Goal: Task Accomplishment & Management: Manage account settings

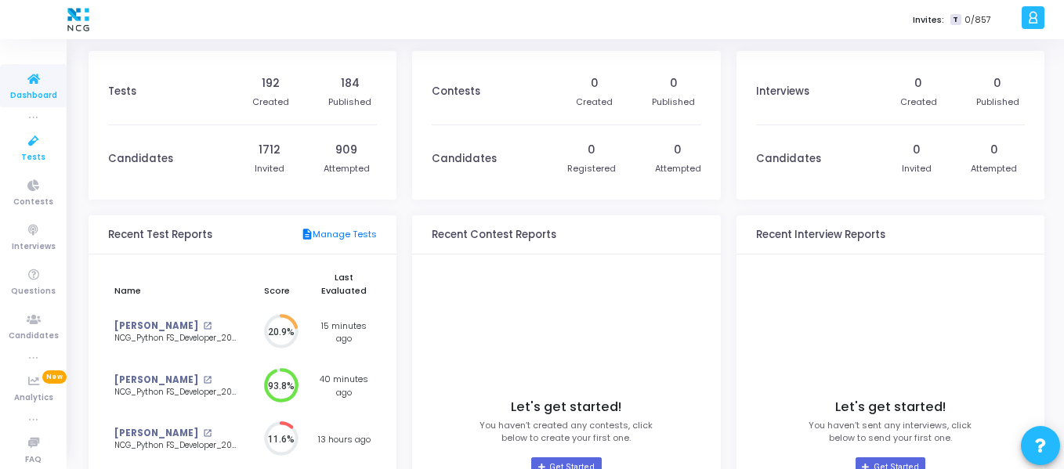
click at [27, 147] on icon at bounding box center [33, 142] width 33 height 20
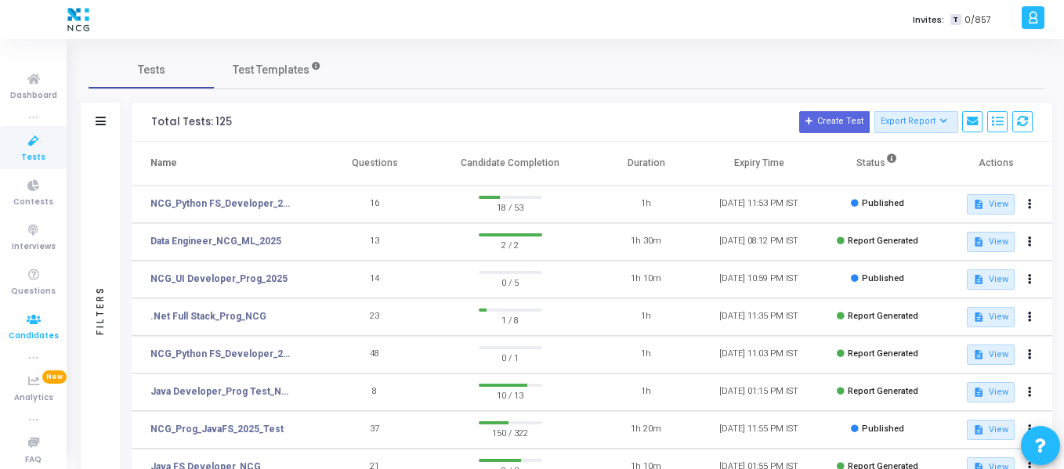
click at [34, 316] on icon at bounding box center [33, 320] width 33 height 20
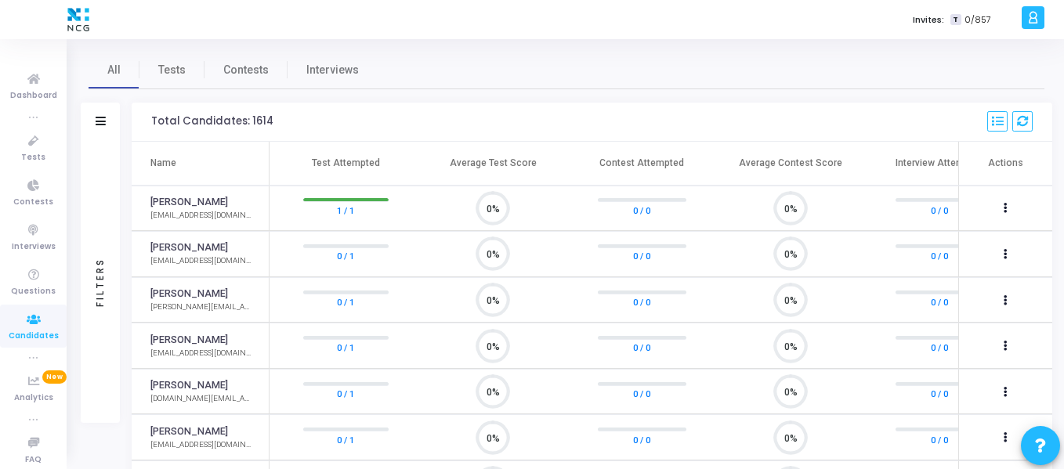
scroll to position [33, 40]
click at [172, 71] on span "Tests" at bounding box center [171, 70] width 27 height 16
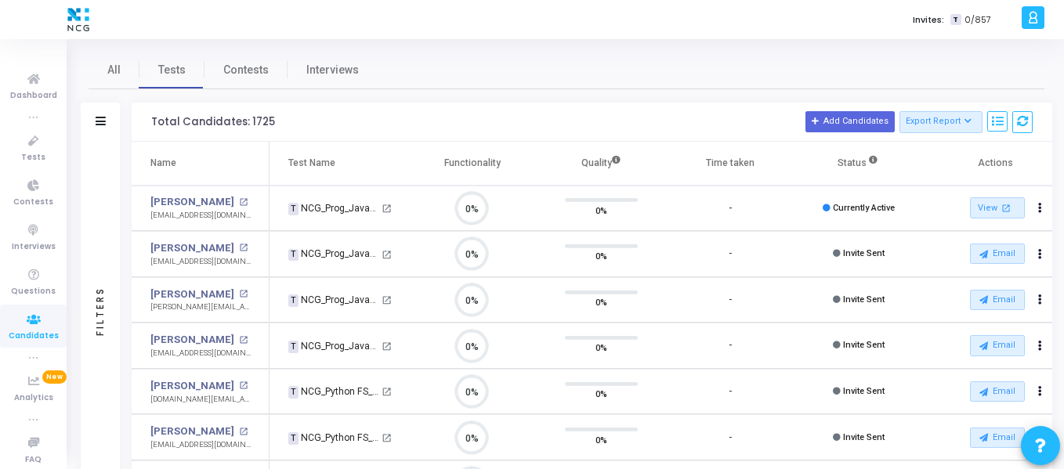
click at [114, 121] on div "Filters" at bounding box center [100, 122] width 39 height 39
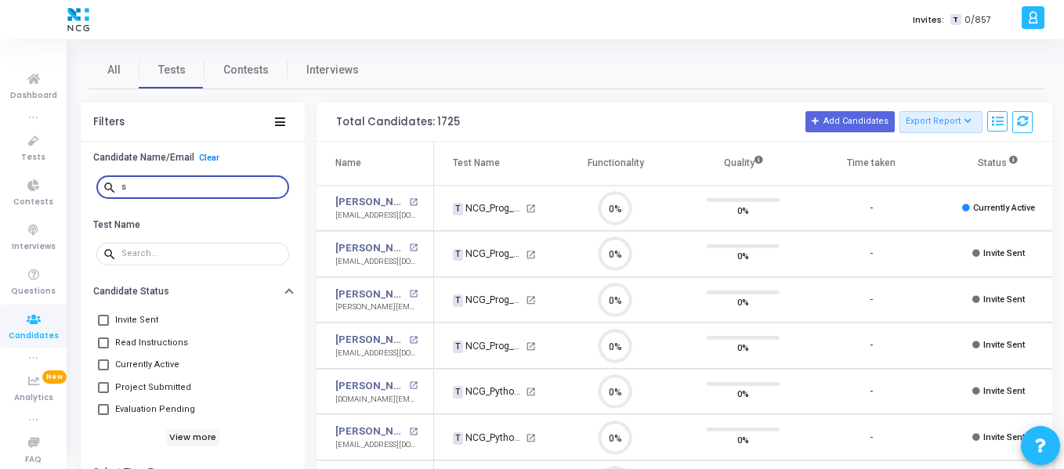
click at [177, 186] on input "s" at bounding box center [201, 187] width 161 height 9
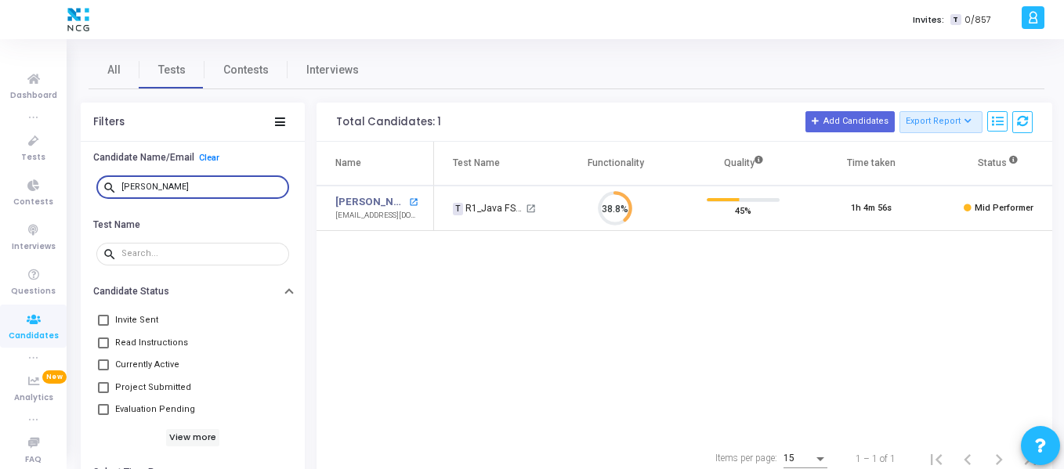
type input "[PERSON_NAME]"
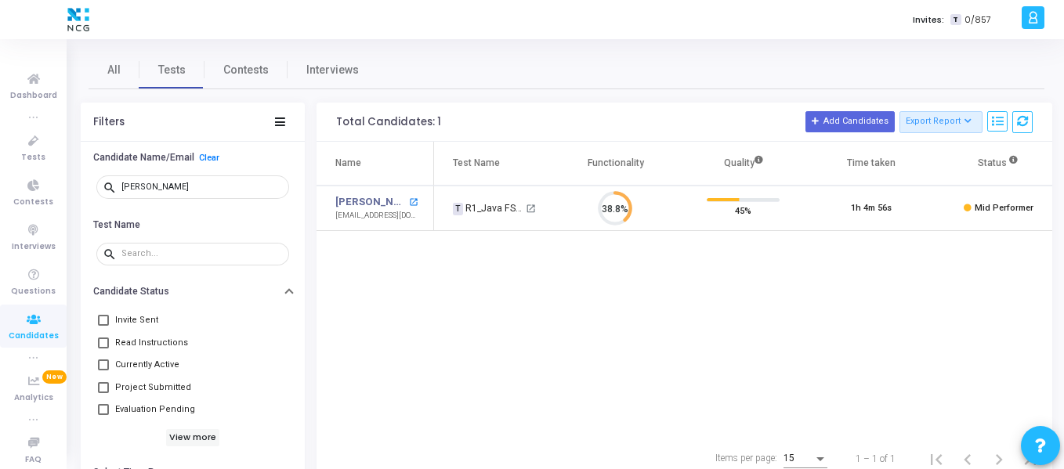
click at [417, 201] on mat-icon "open_in_new" at bounding box center [413, 202] width 9 height 9
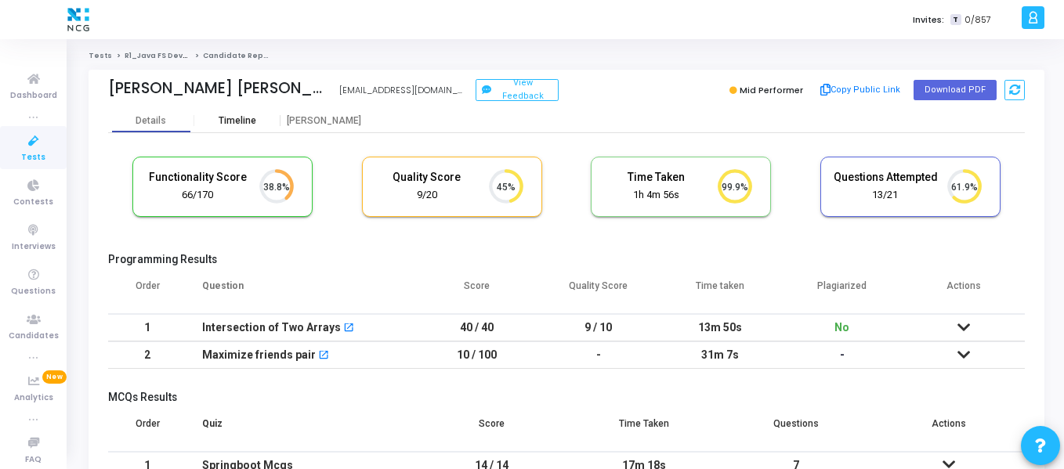
click at [231, 120] on div "Timeline" at bounding box center [238, 121] width 38 height 12
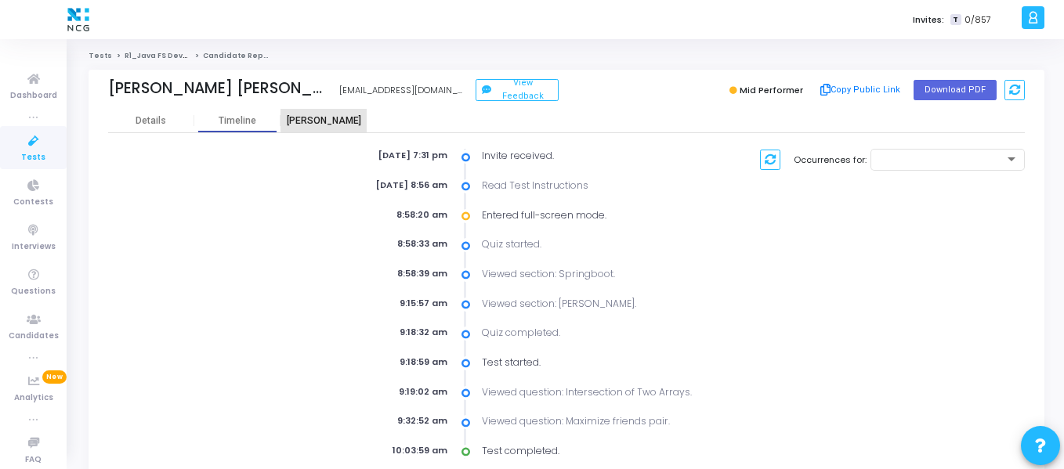
click at [345, 118] on div "[PERSON_NAME]" at bounding box center [324, 121] width 86 height 12
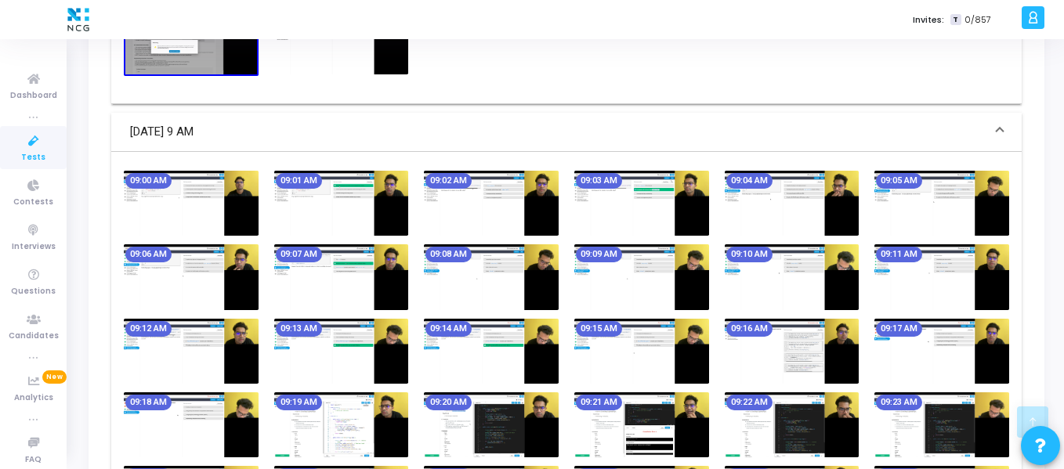
scroll to position [709, 0]
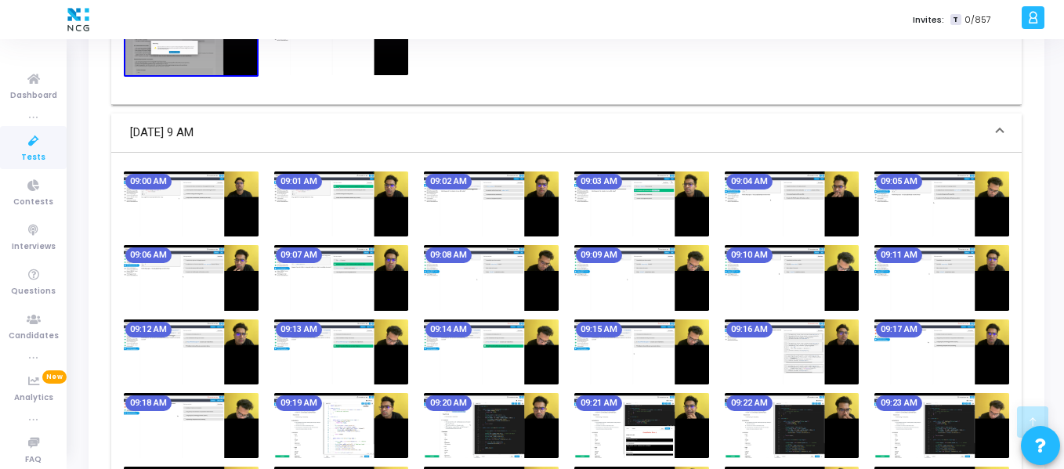
click at [370, 190] on img at bounding box center [341, 204] width 135 height 65
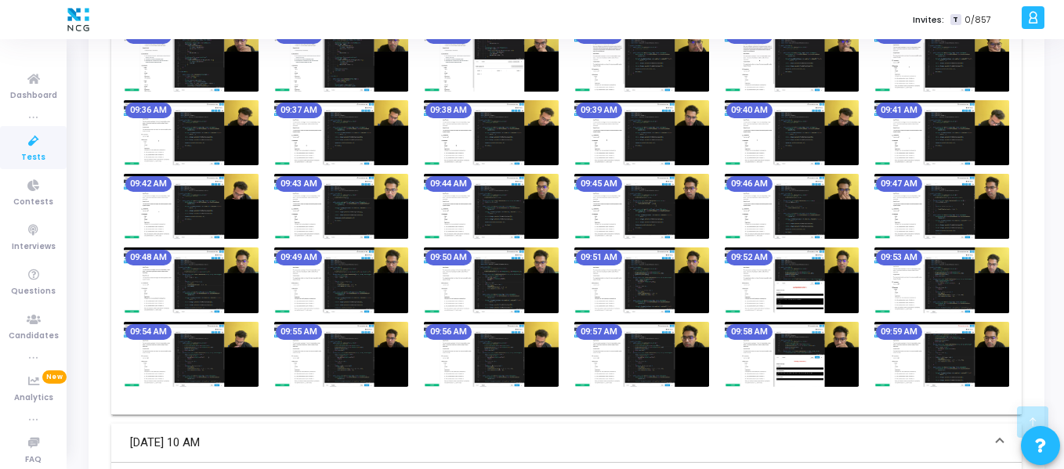
scroll to position [1226, 0]
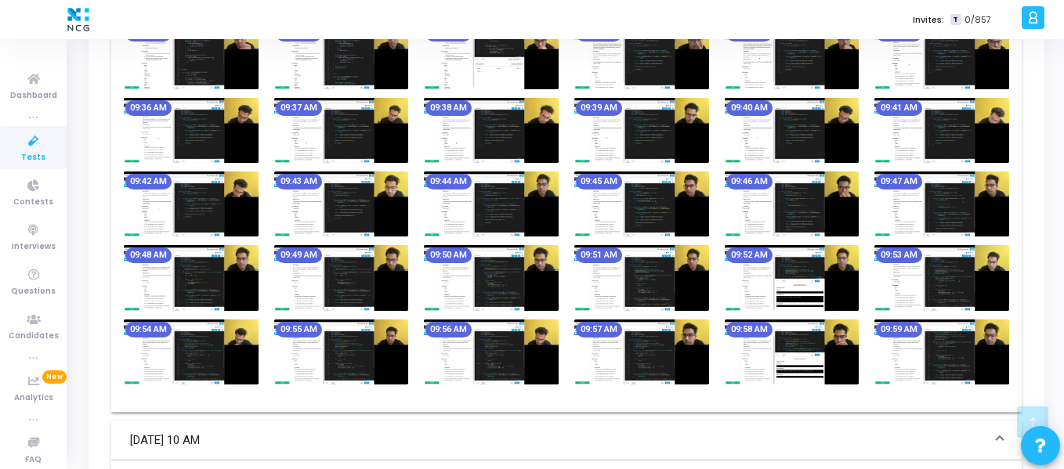
click at [529, 183] on img at bounding box center [491, 204] width 135 height 65
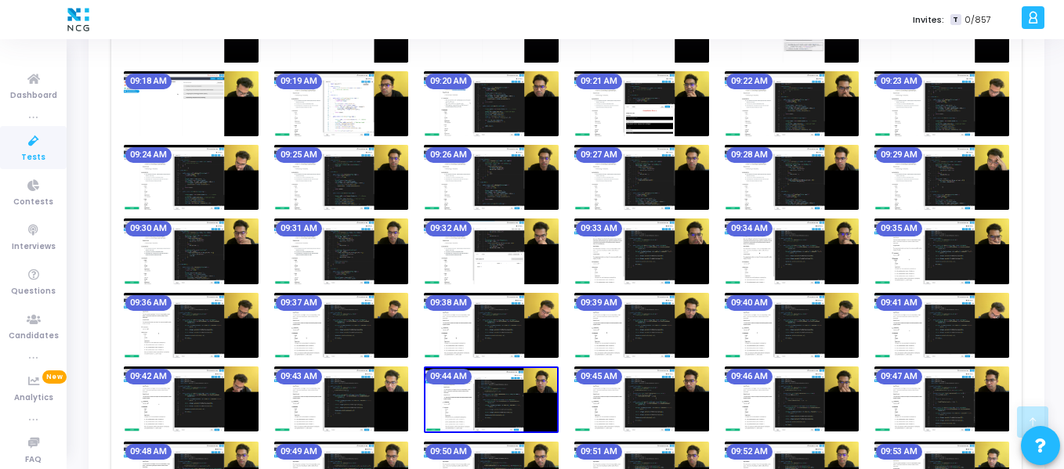
scroll to position [966, 0]
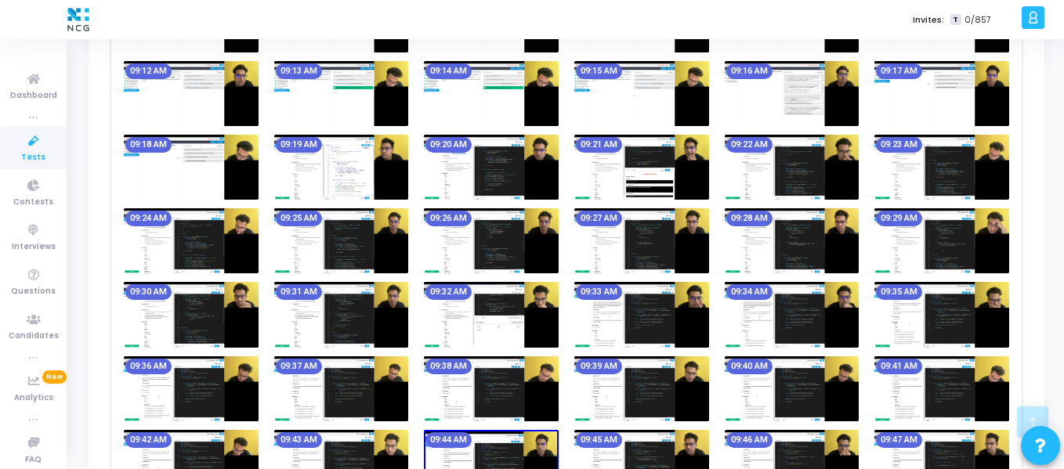
click at [531, 145] on img at bounding box center [491, 167] width 135 height 65
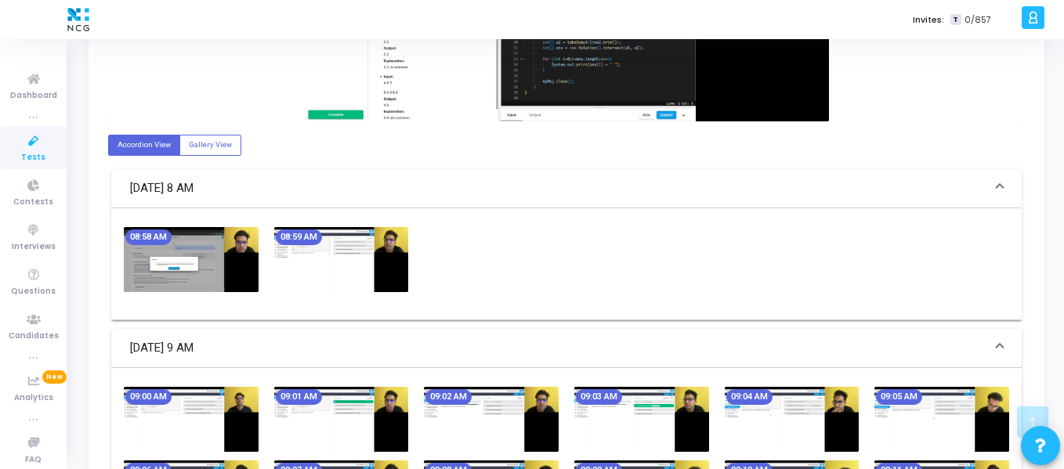
scroll to position [493, 0]
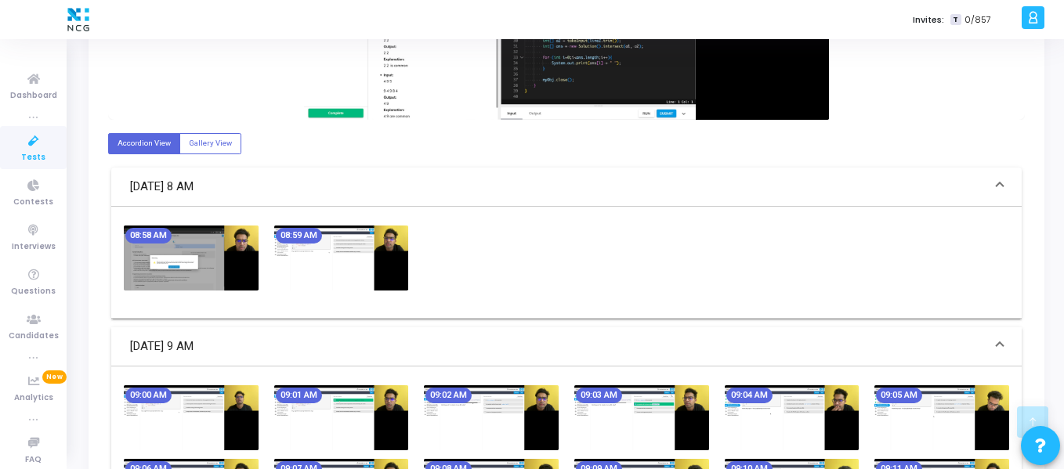
click at [366, 234] on img at bounding box center [341, 258] width 135 height 65
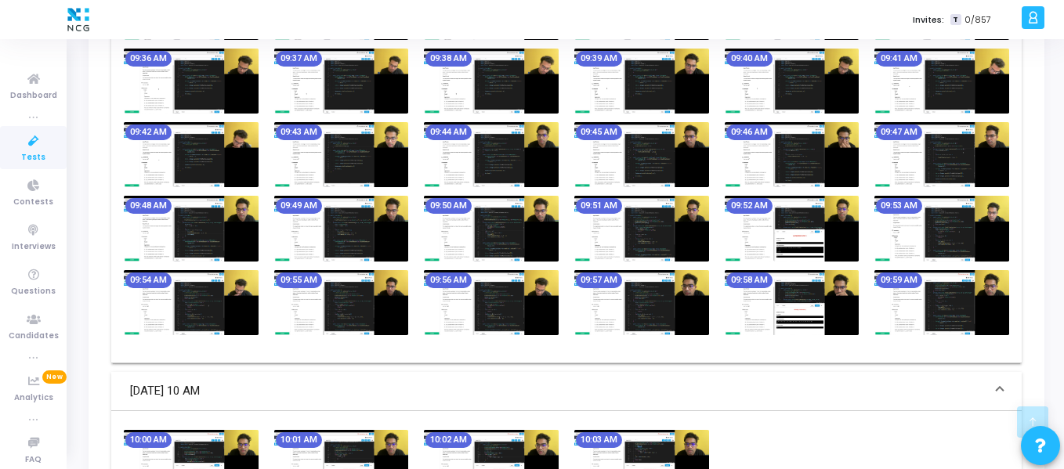
scroll to position [1274, 0]
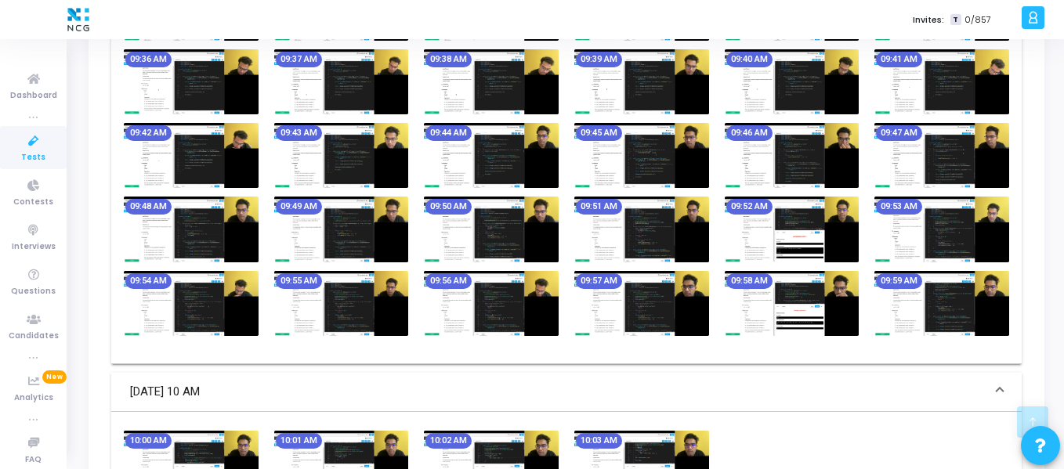
click at [672, 154] on img at bounding box center [642, 155] width 135 height 65
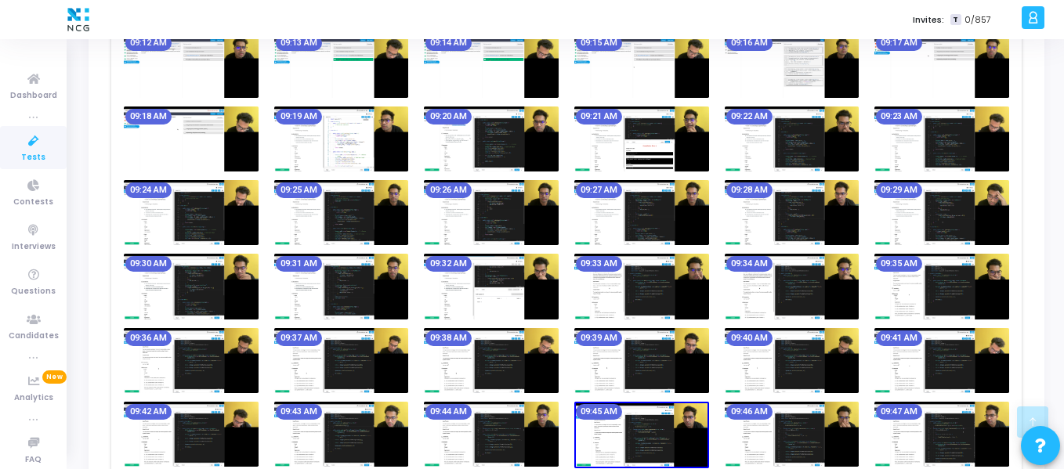
scroll to position [993, 0]
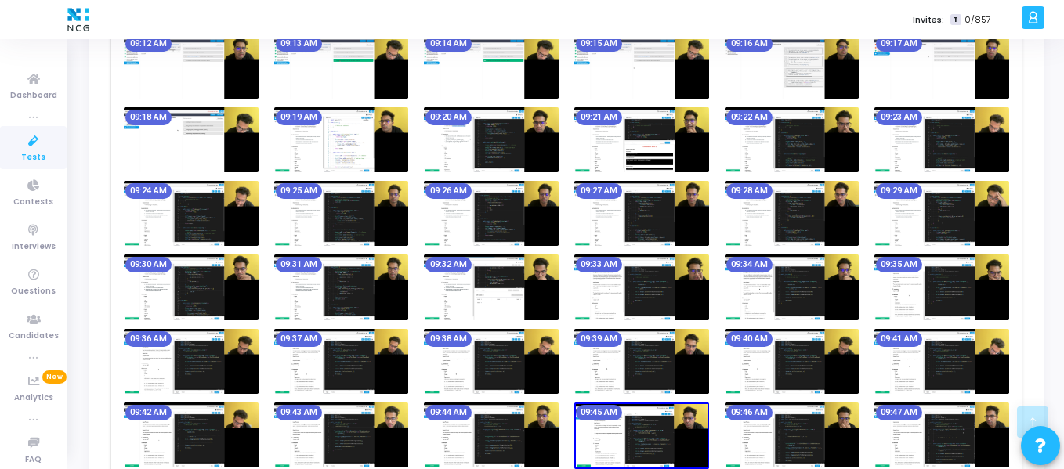
click at [677, 197] on img at bounding box center [642, 213] width 135 height 65
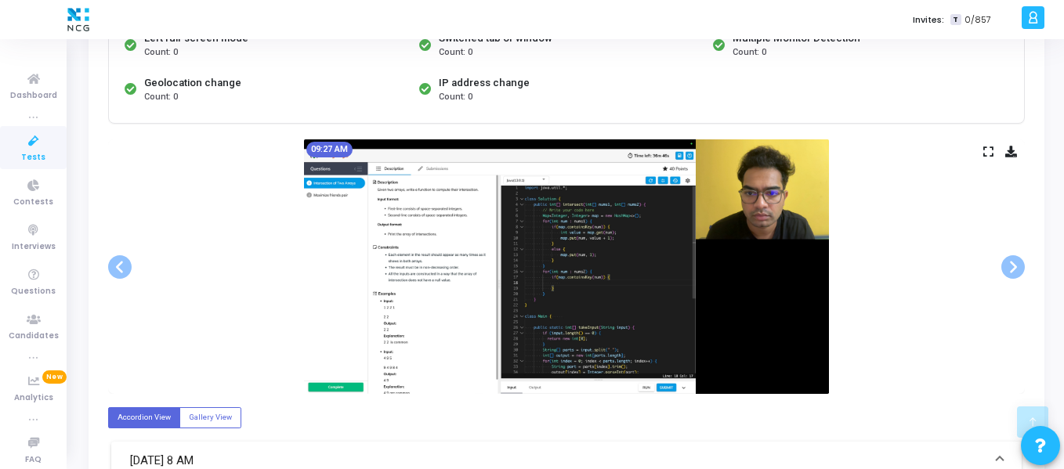
scroll to position [216, 0]
